Goal: Task Accomplishment & Management: Manage account settings

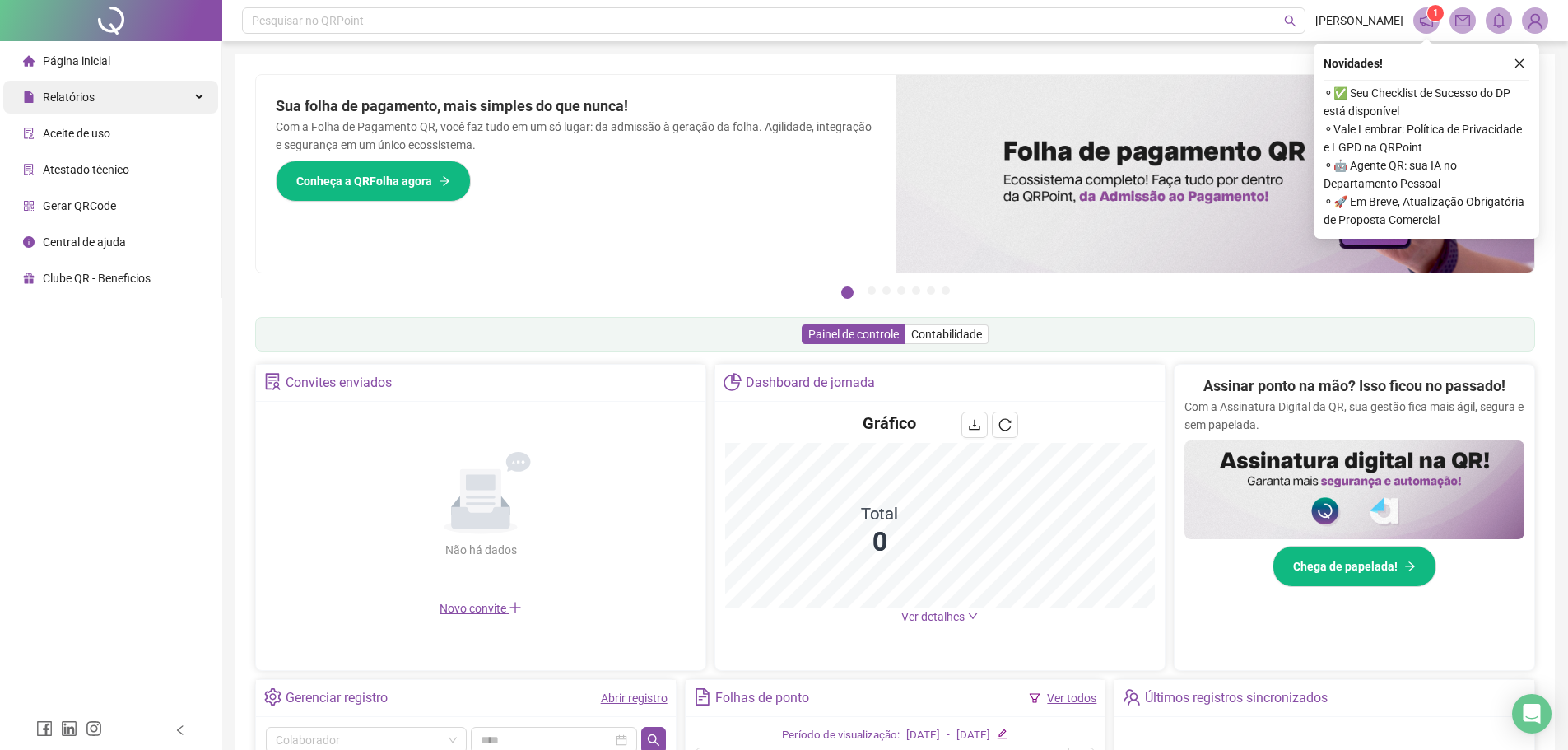
click at [116, 107] on div "Relatórios" at bounding box center [110, 97] width 215 height 33
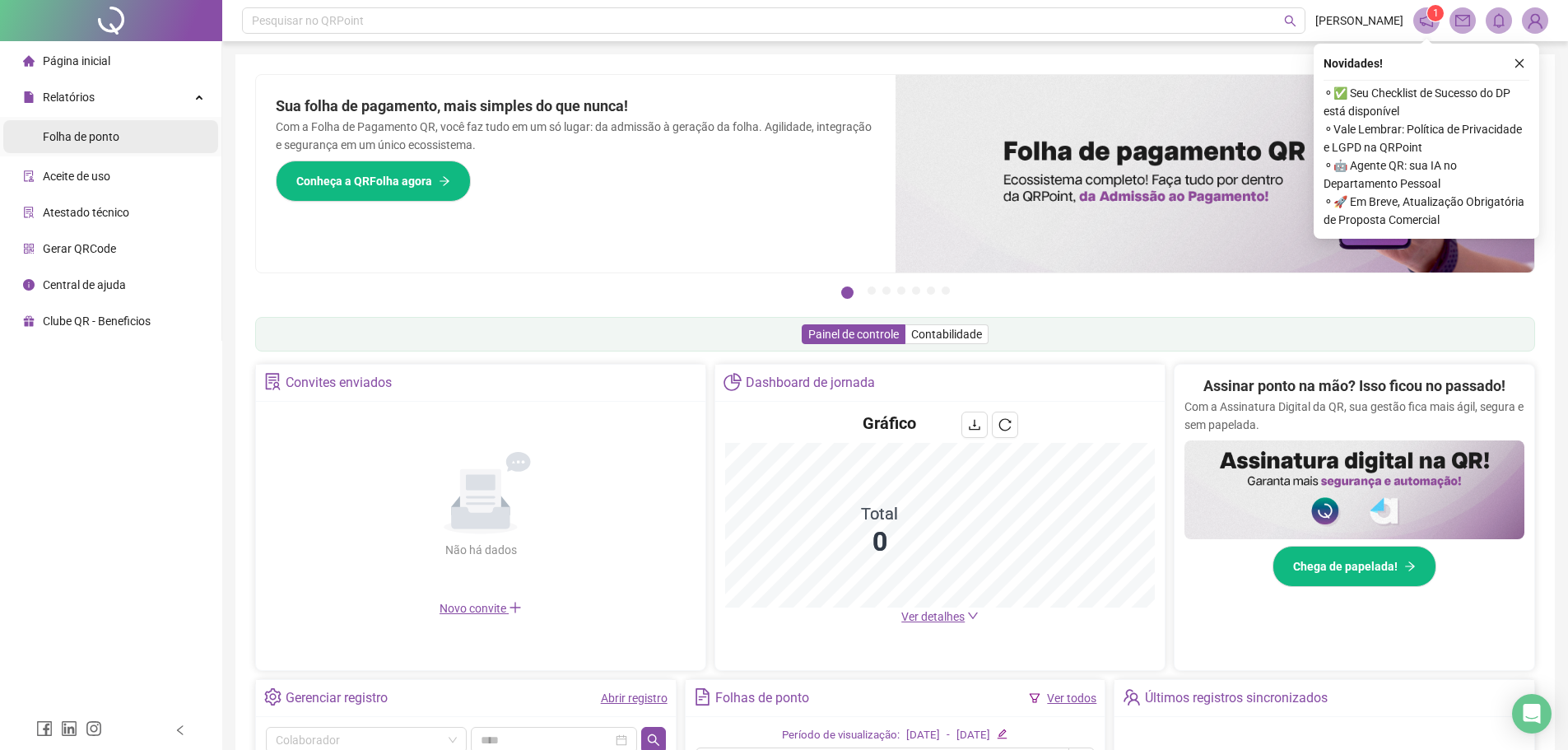
click at [122, 138] on li "Folha de ponto" at bounding box center [110, 137] width 215 height 33
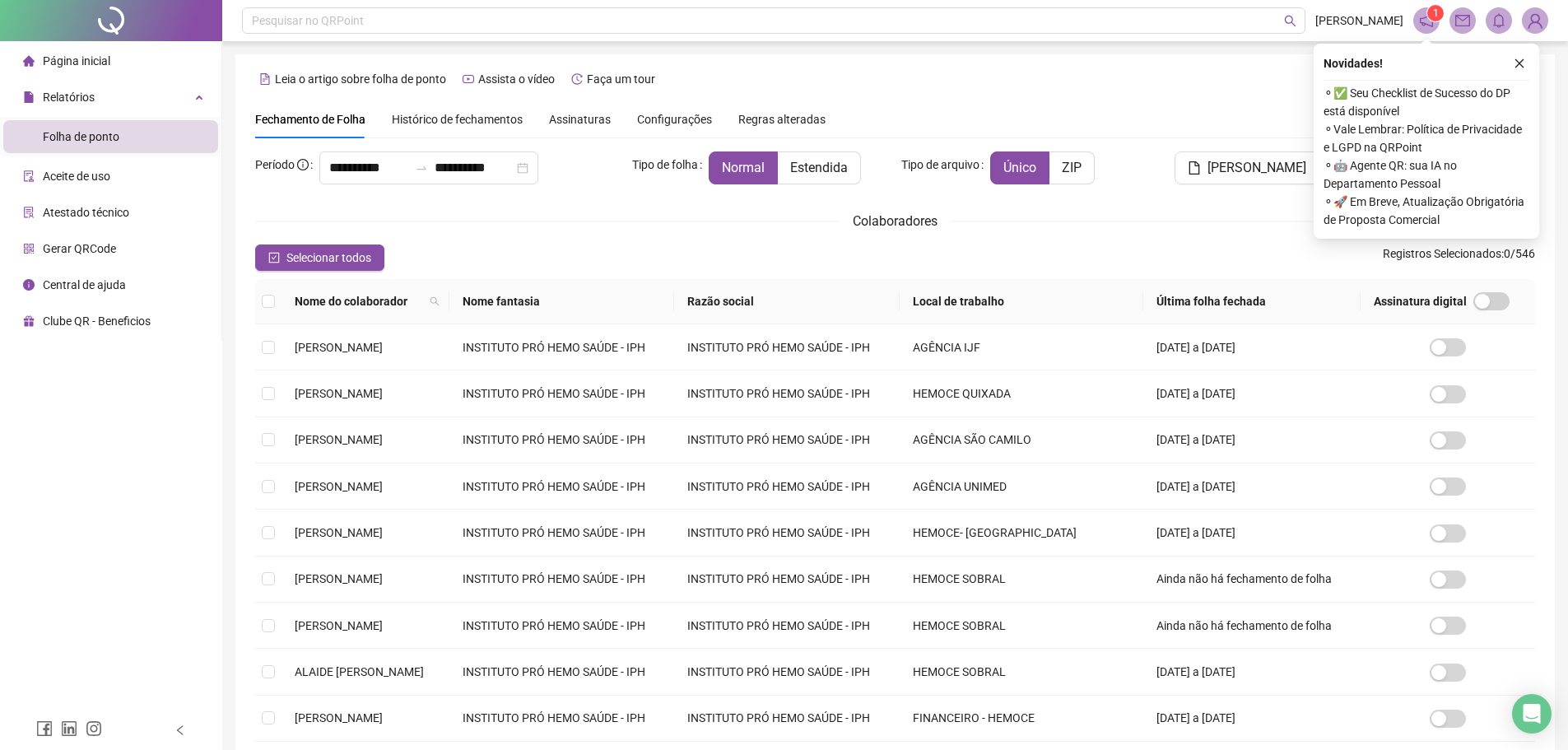
click at [369, 149] on div "**********" at bounding box center [894, 470] width 1280 height 740
click at [440, 296] on icon "search" at bounding box center [434, 301] width 10 height 10
type input "******"
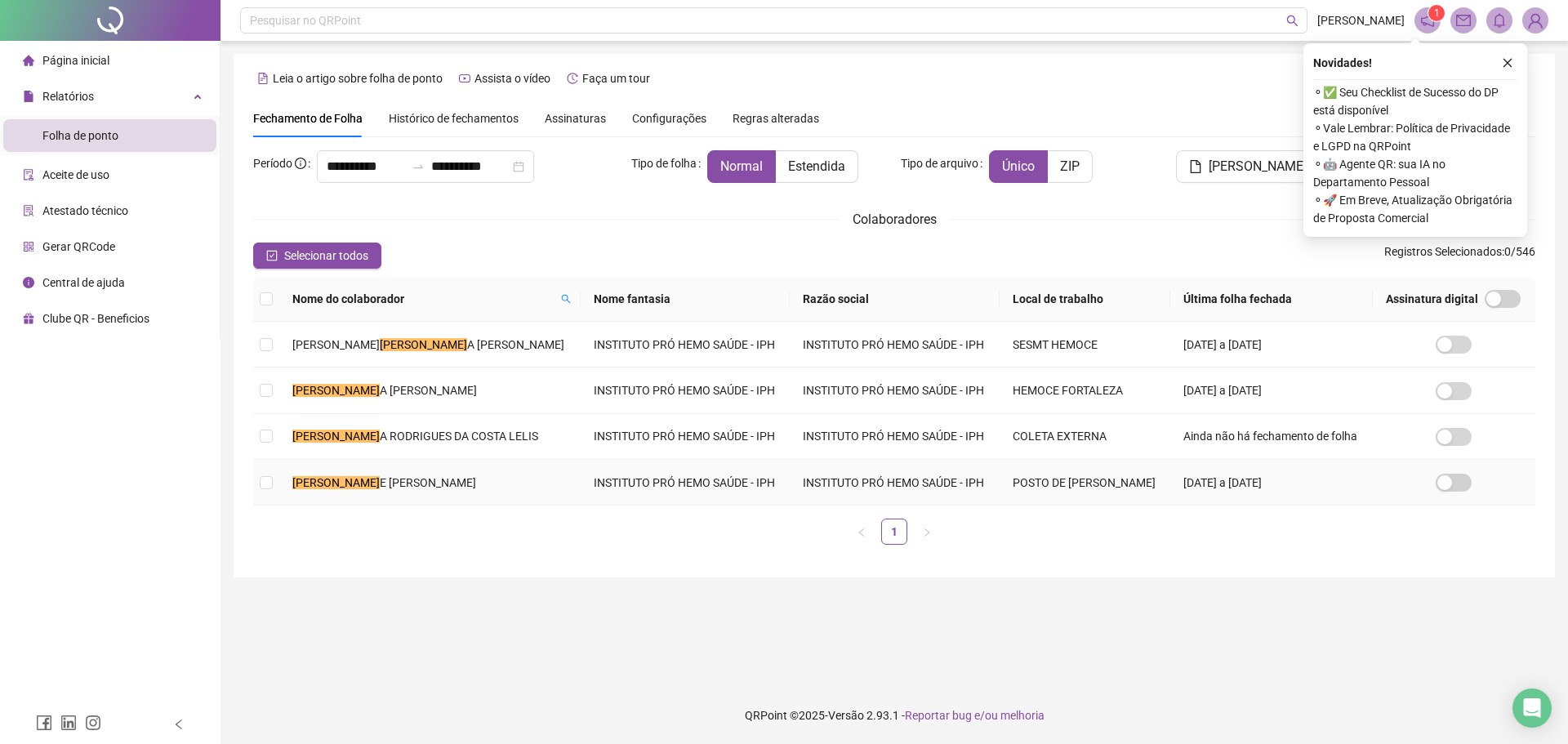
click at [363, 471] on td "[PERSON_NAME] E [PERSON_NAME]" at bounding box center [430, 482] width 302 height 46
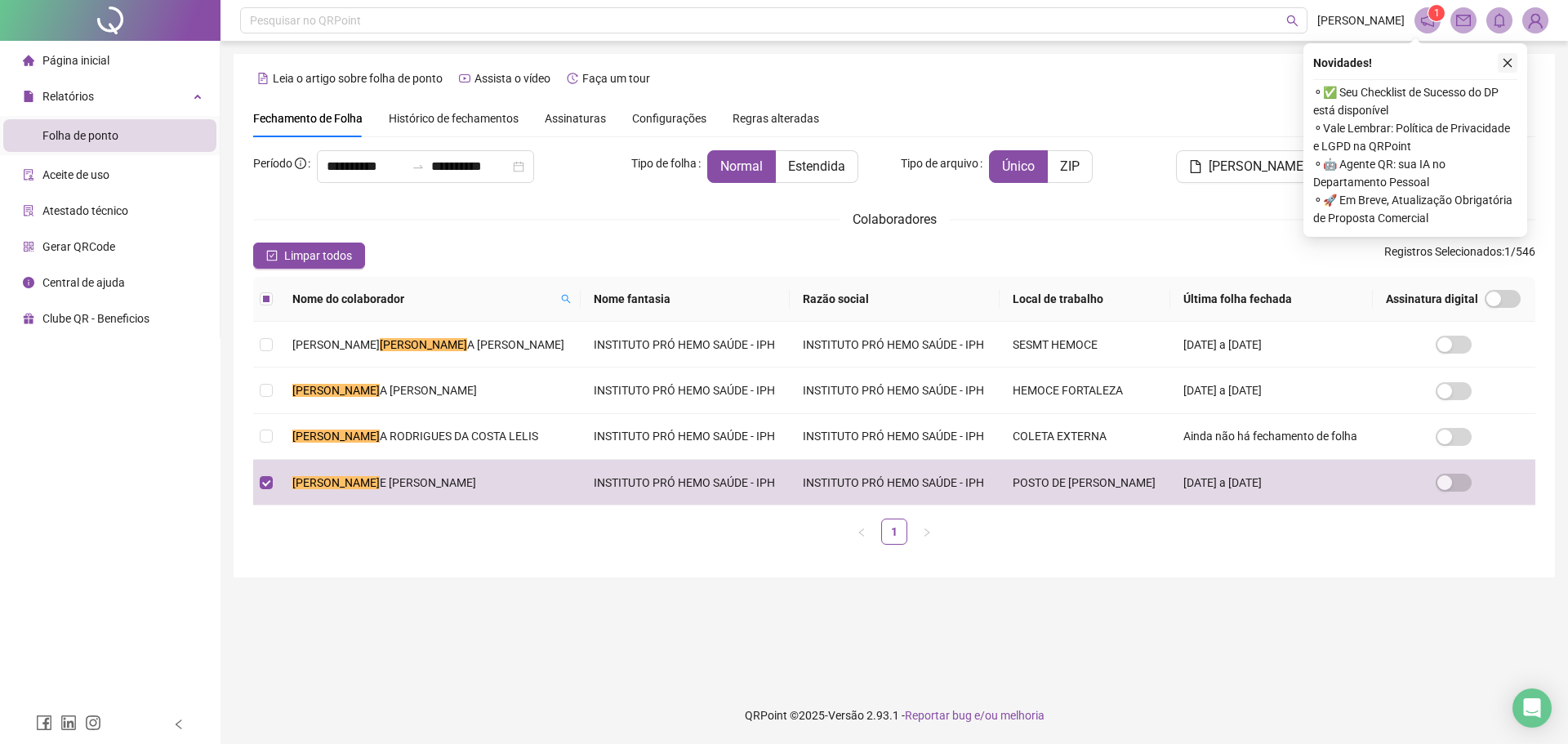
click at [1513, 53] on button "button" at bounding box center [1508, 63] width 19 height 19
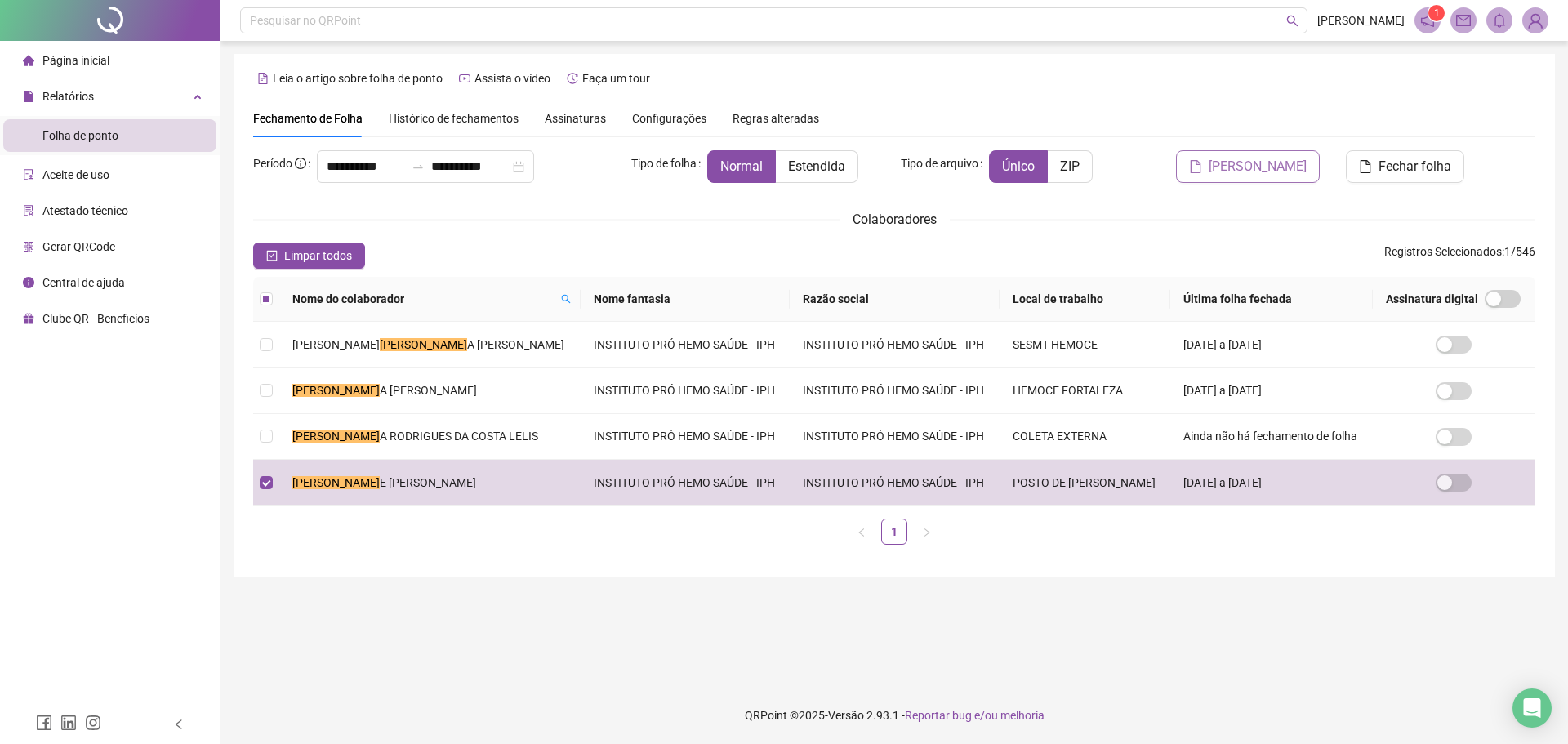
click at [1259, 178] on button "[PERSON_NAME]" at bounding box center [1248, 167] width 144 height 33
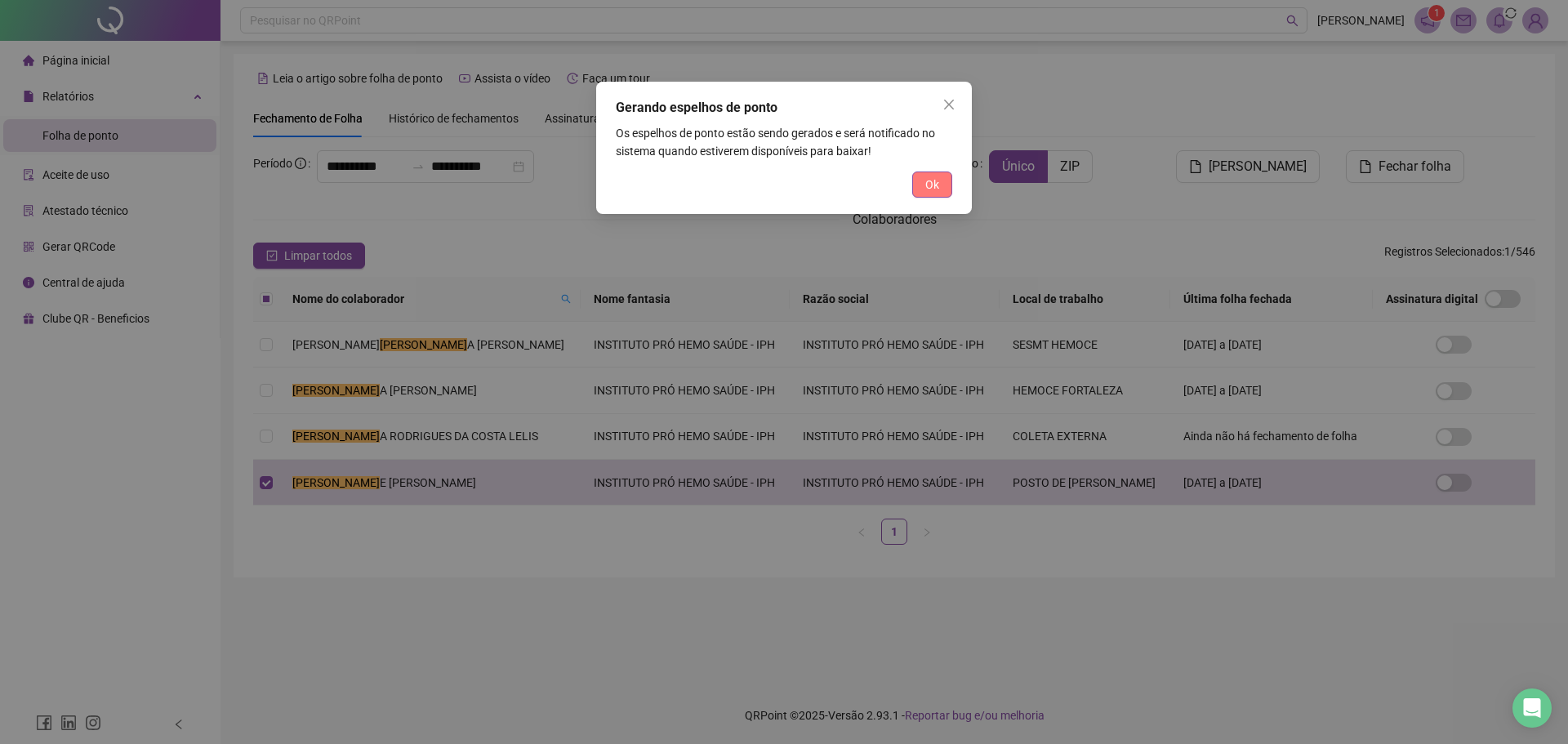
click at [918, 188] on button "Ok" at bounding box center [931, 184] width 40 height 26
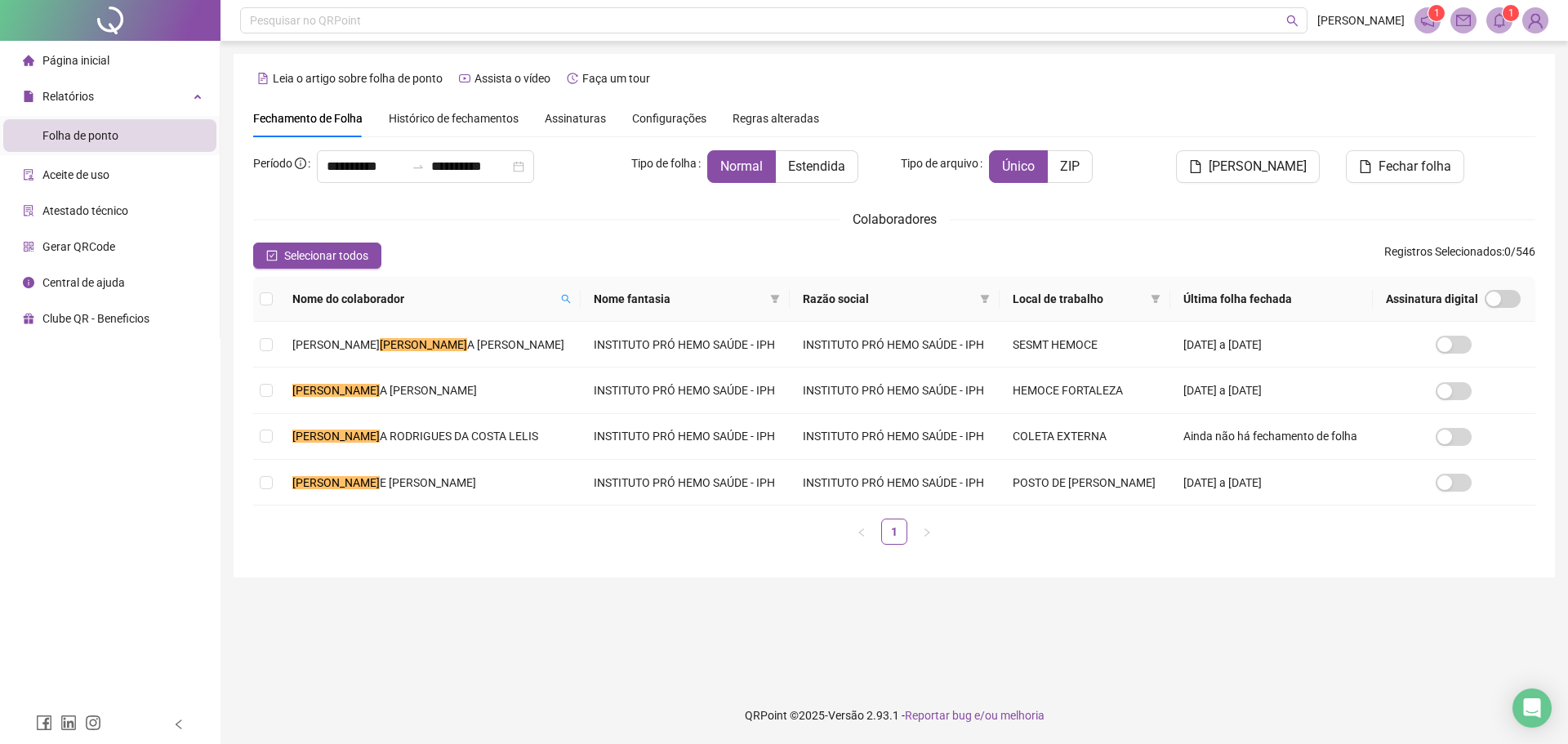
click at [1511, 28] on span at bounding box center [1499, 20] width 26 height 26
click at [1365, 158] on button "Fechar folha" at bounding box center [1405, 167] width 118 height 33
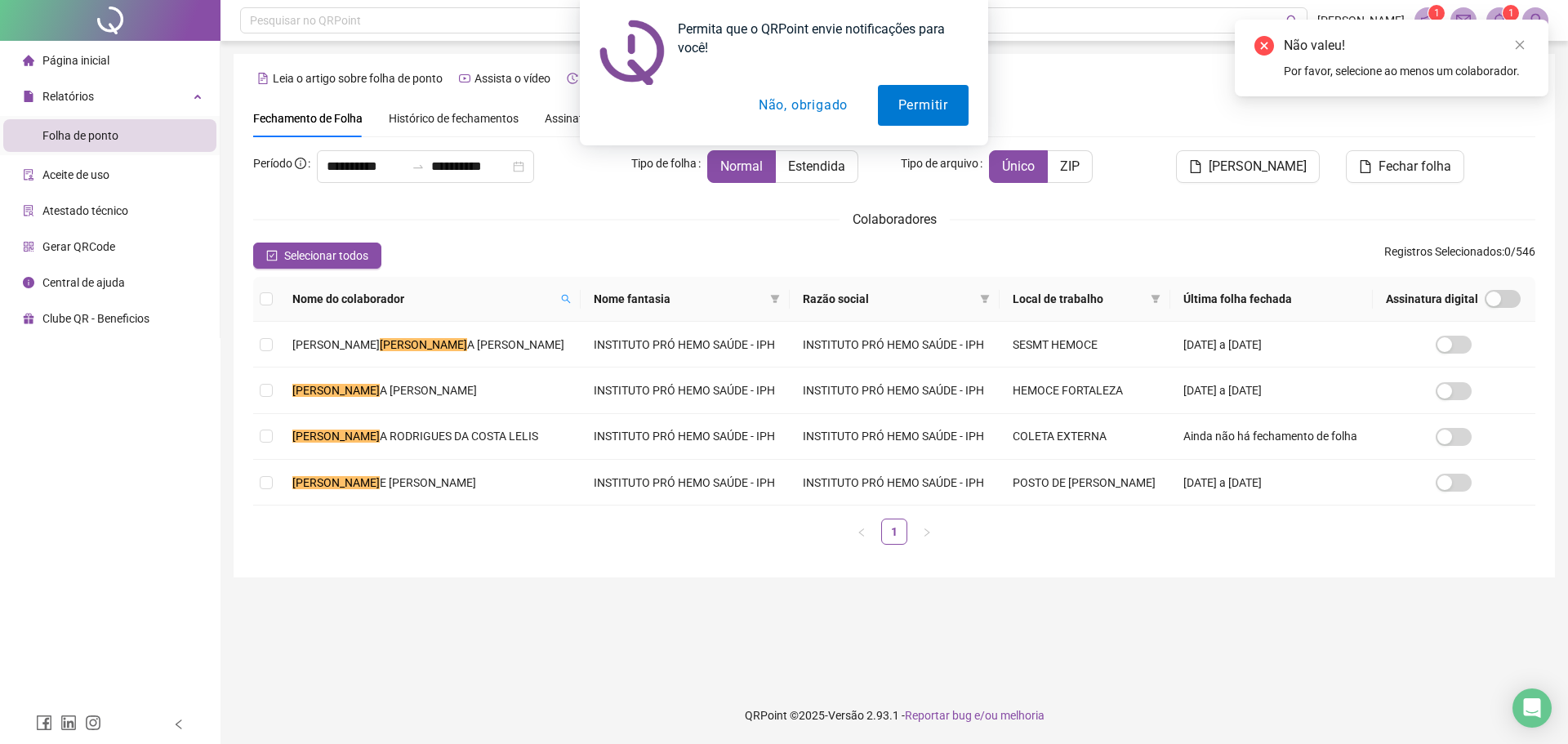
click at [1519, 44] on div "Permita que o QRPoint envie notificações para você! Permitir Não, obrigado" at bounding box center [784, 73] width 1568 height 146
click at [1518, 46] on div "Permita que o QRPoint envie notificações para você! Permitir Não, obrigado" at bounding box center [784, 73] width 1568 height 146
click at [1519, 49] on div "Permita que o QRPoint envie notificações para você! Permitir Não, obrigado" at bounding box center [784, 73] width 1568 height 146
click at [808, 103] on button "Não, obrigado" at bounding box center [803, 106] width 130 height 41
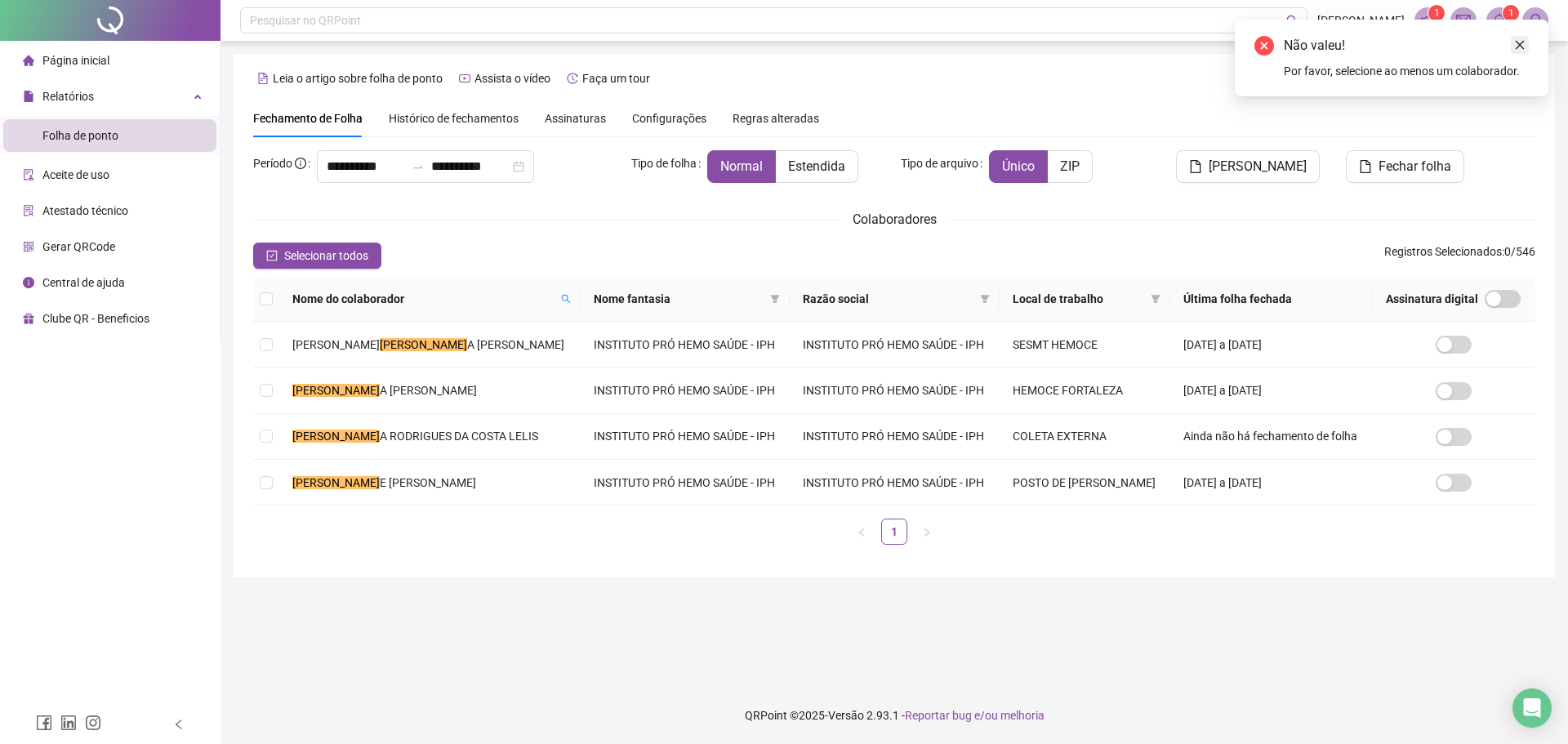
click at [1515, 44] on icon "close" at bounding box center [1520, 45] width 12 height 12
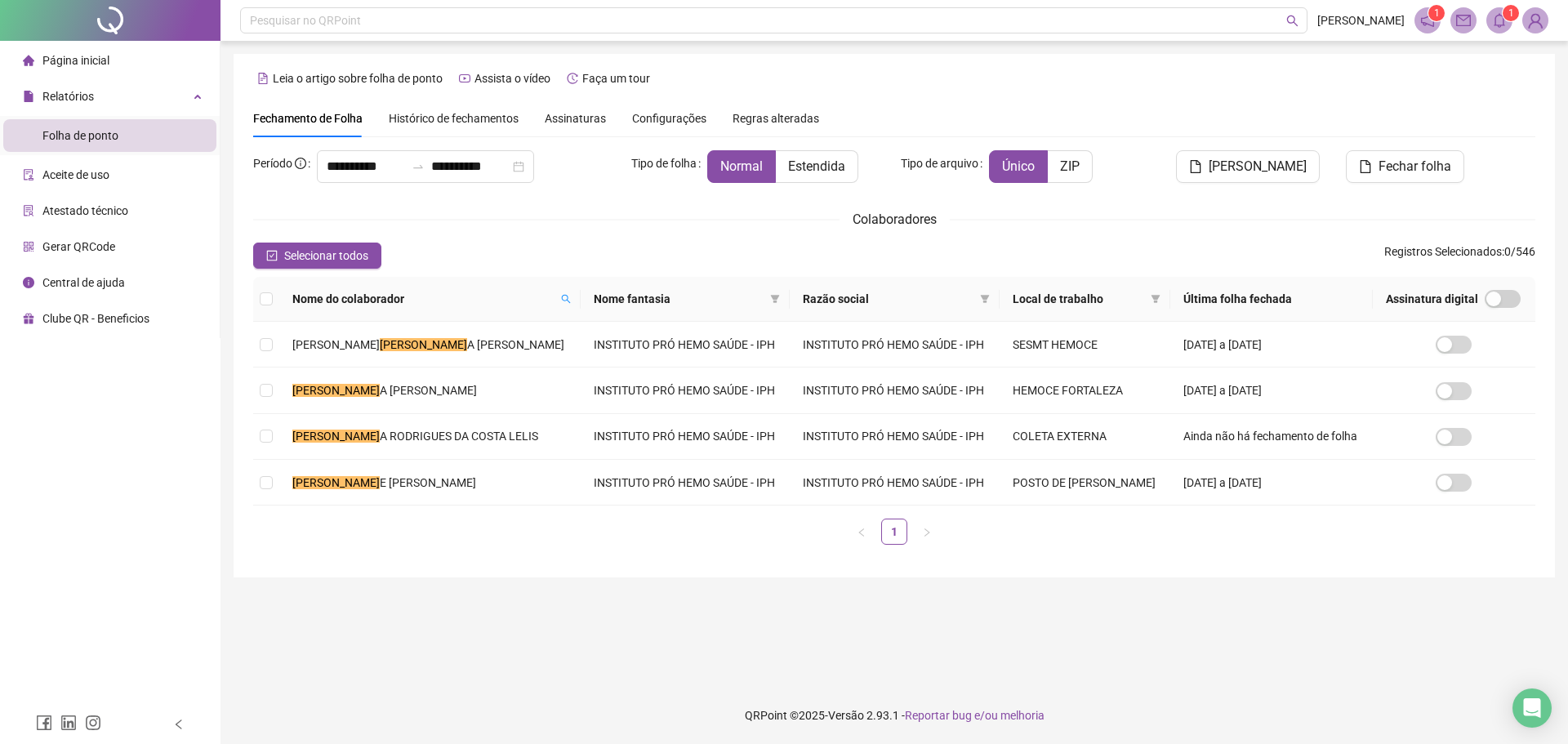
click at [1507, 20] on sup "1" at bounding box center [1511, 13] width 16 height 16
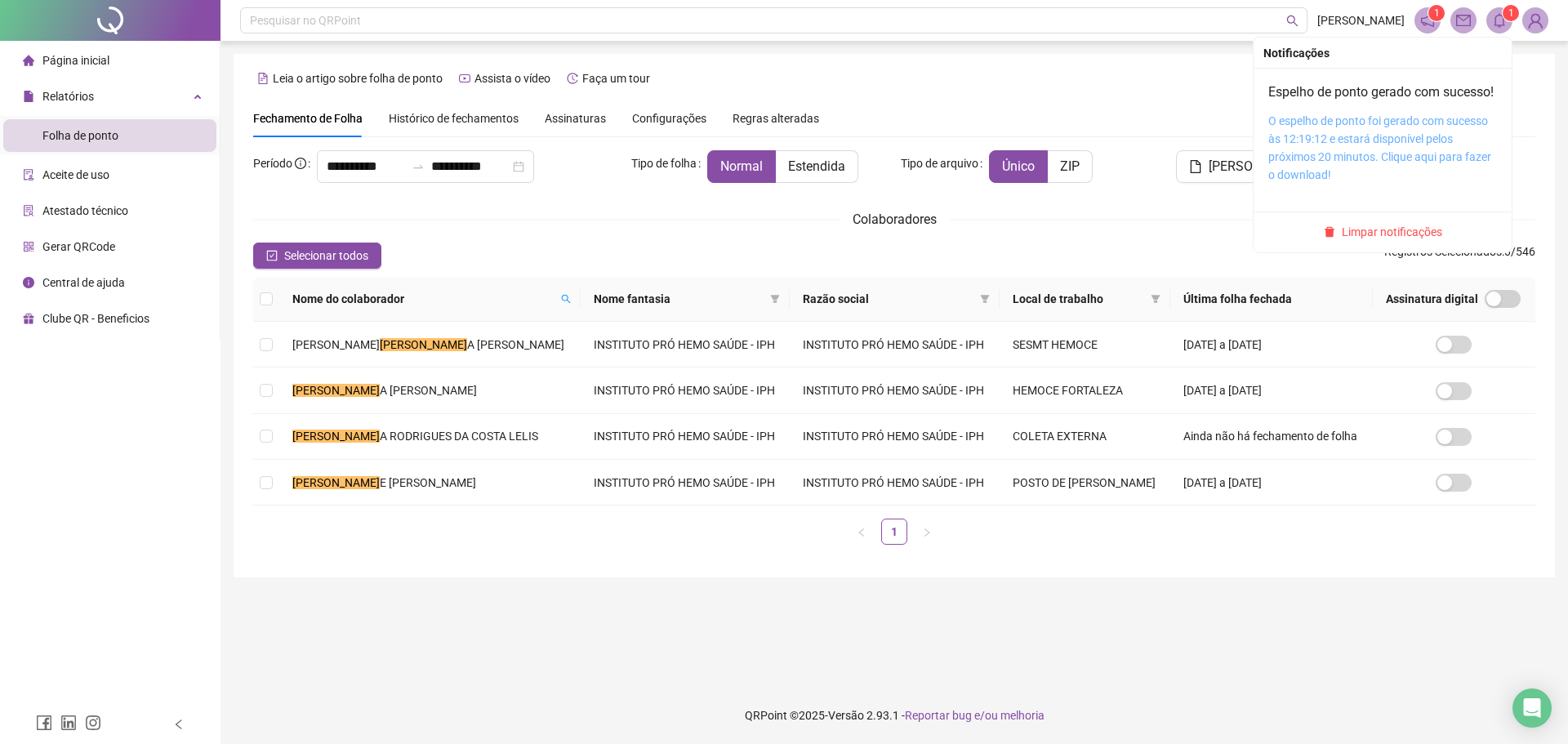
click at [1317, 153] on link "O espelho de ponto foi gerado com sucesso às 12:19:12 e estará disponível pelos…" at bounding box center [1380, 147] width 223 height 67
